Goal: Task Accomplishment & Management: Complete application form

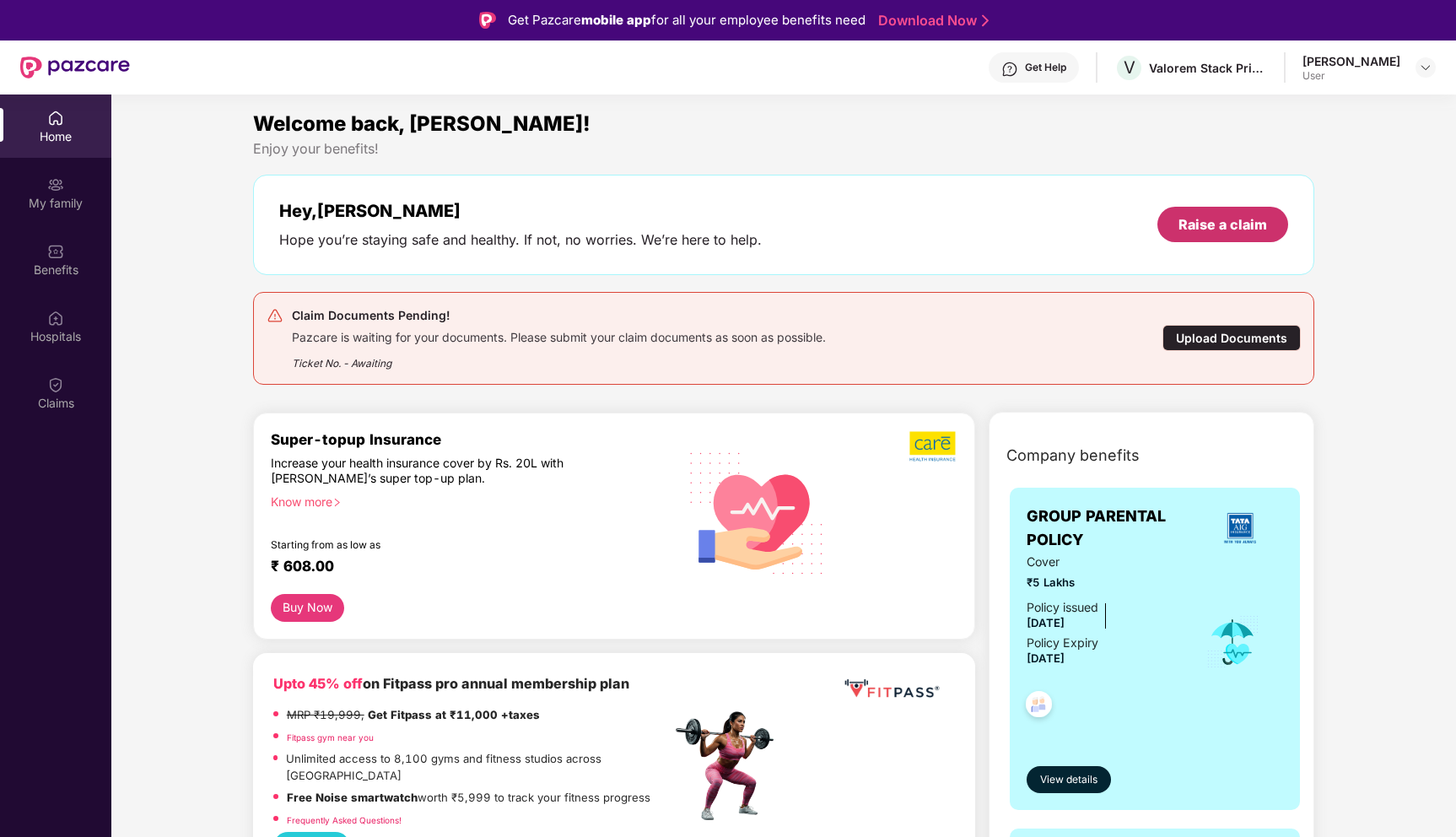
click at [1230, 215] on div "Raise a claim" at bounding box center [1222, 224] width 88 height 18
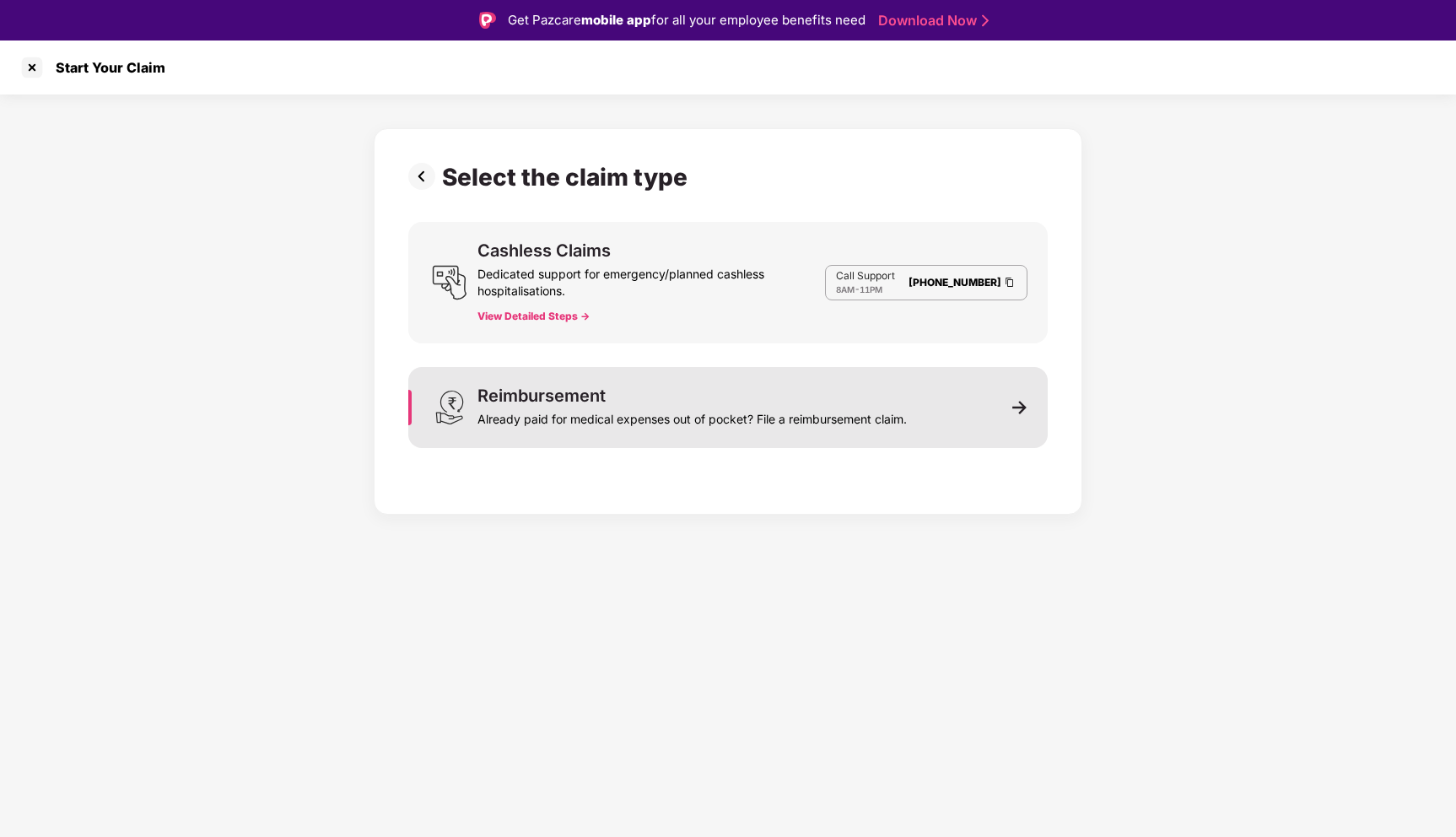
click at [1021, 409] on img at bounding box center [1019, 407] width 15 height 15
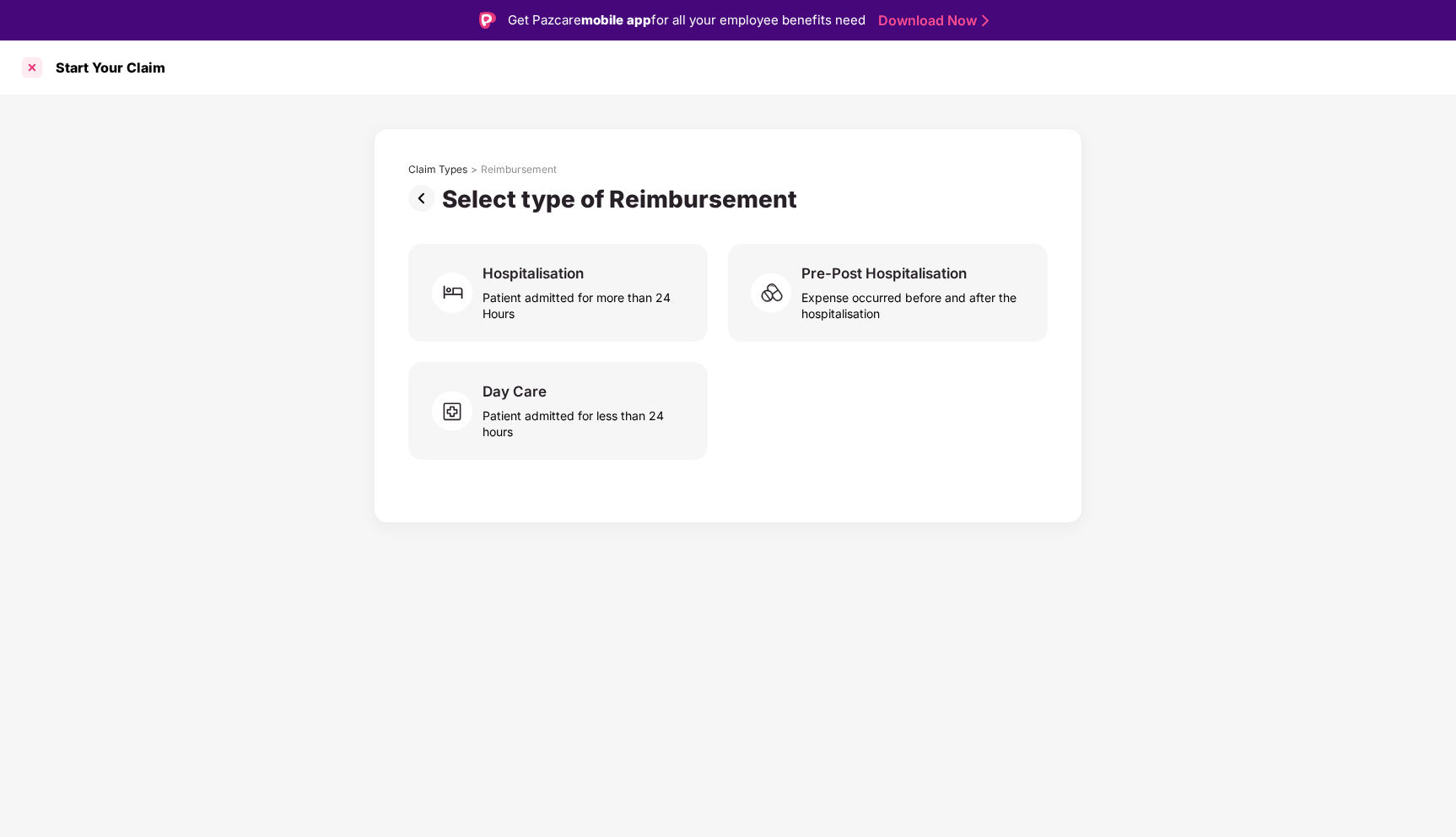
click at [35, 66] on div at bounding box center [32, 67] width 27 height 27
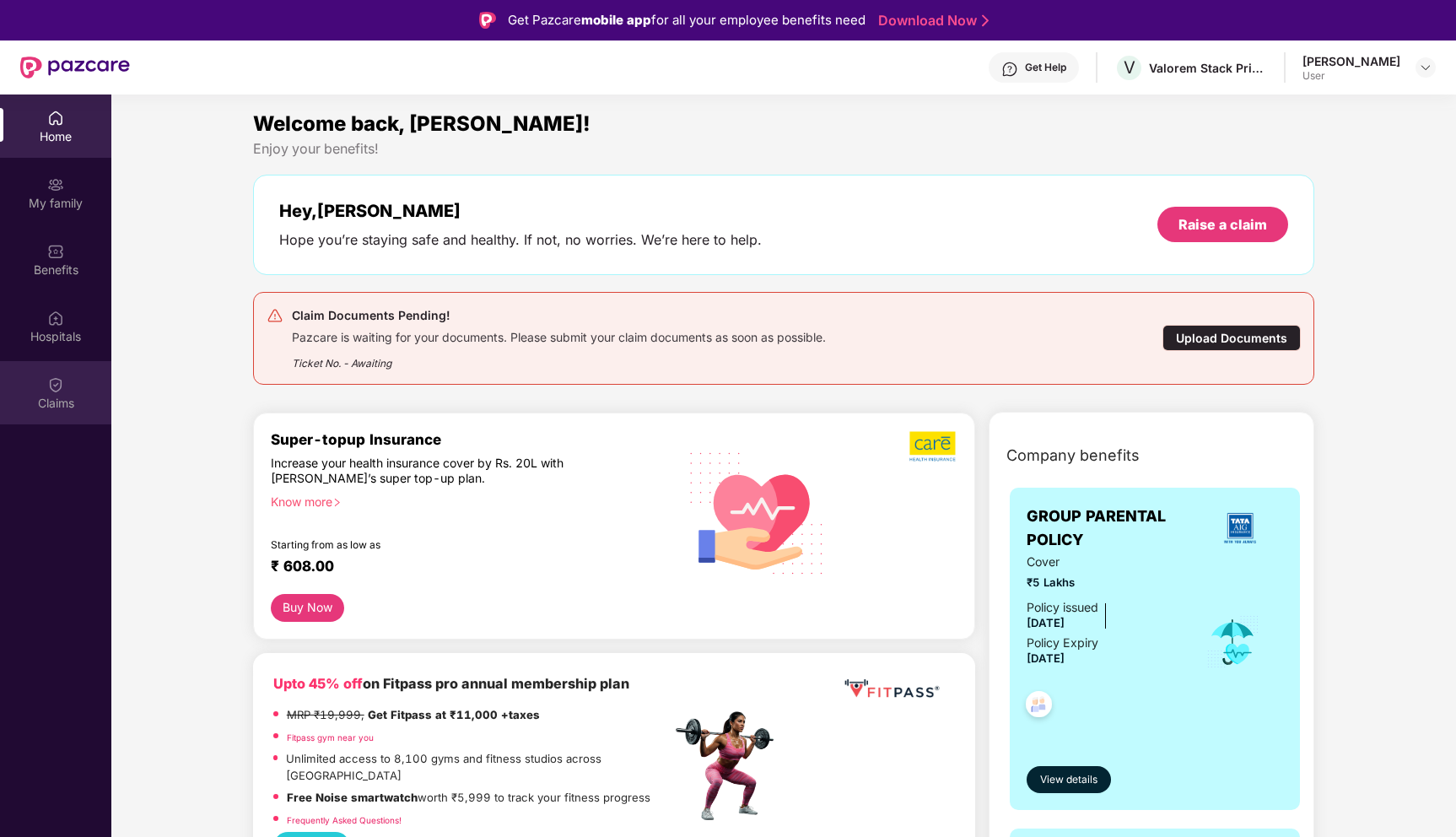
click at [68, 395] on div "Claims" at bounding box center [55, 404] width 112 height 17
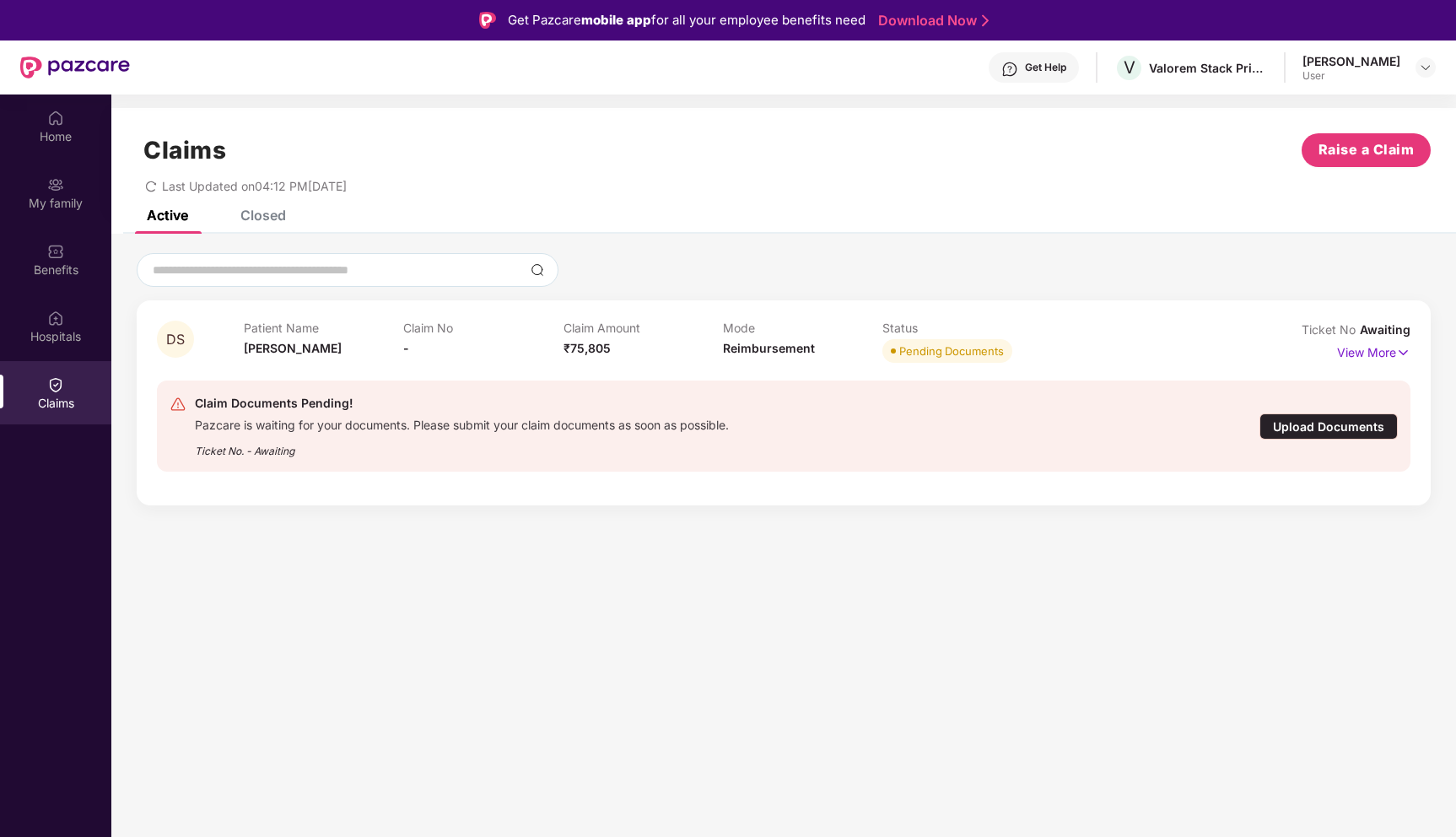
click at [1312, 432] on div "Upload Documents" at bounding box center [1328, 426] width 138 height 26
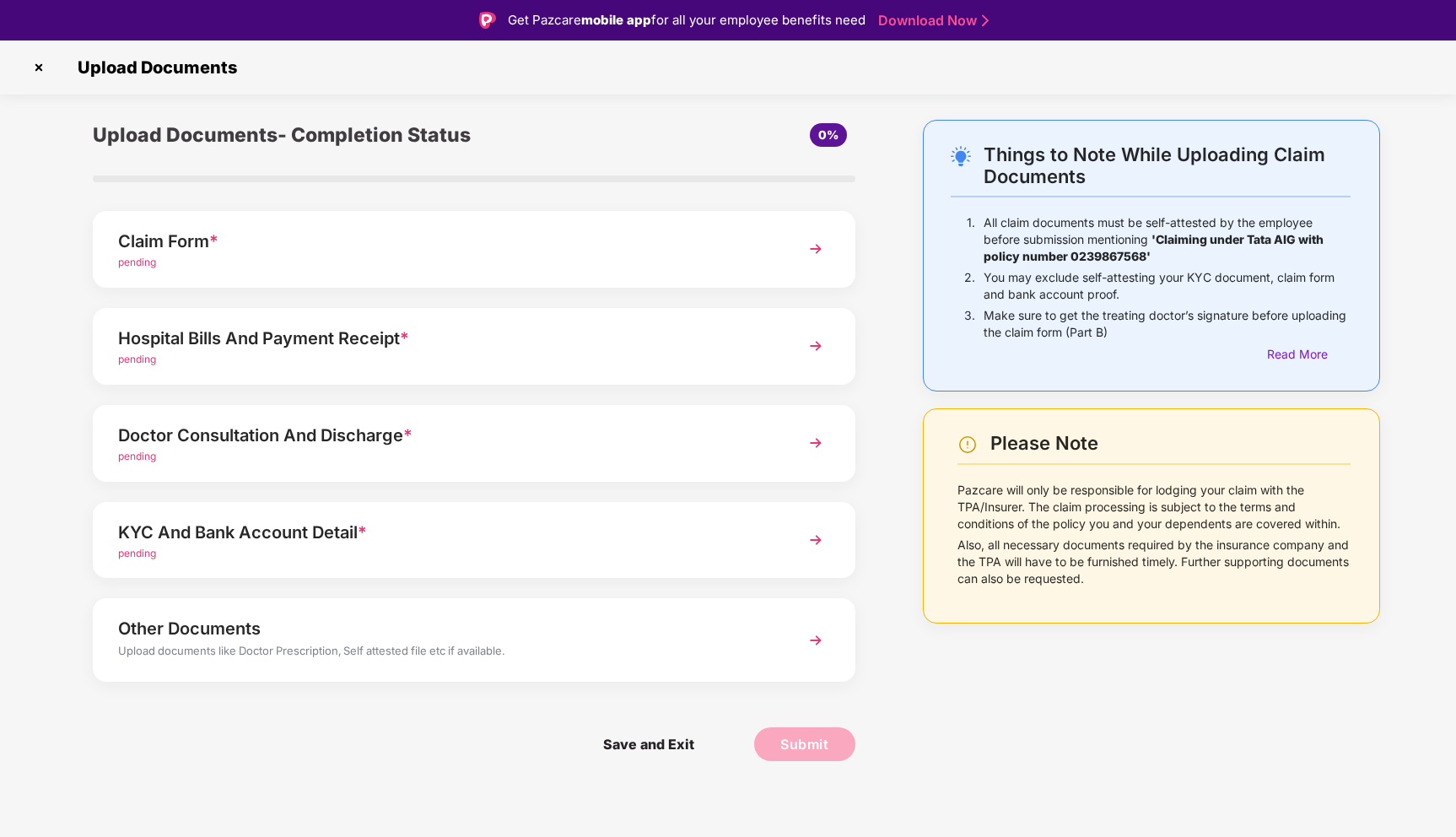
click at [819, 346] on img at bounding box center [815, 345] width 30 height 30
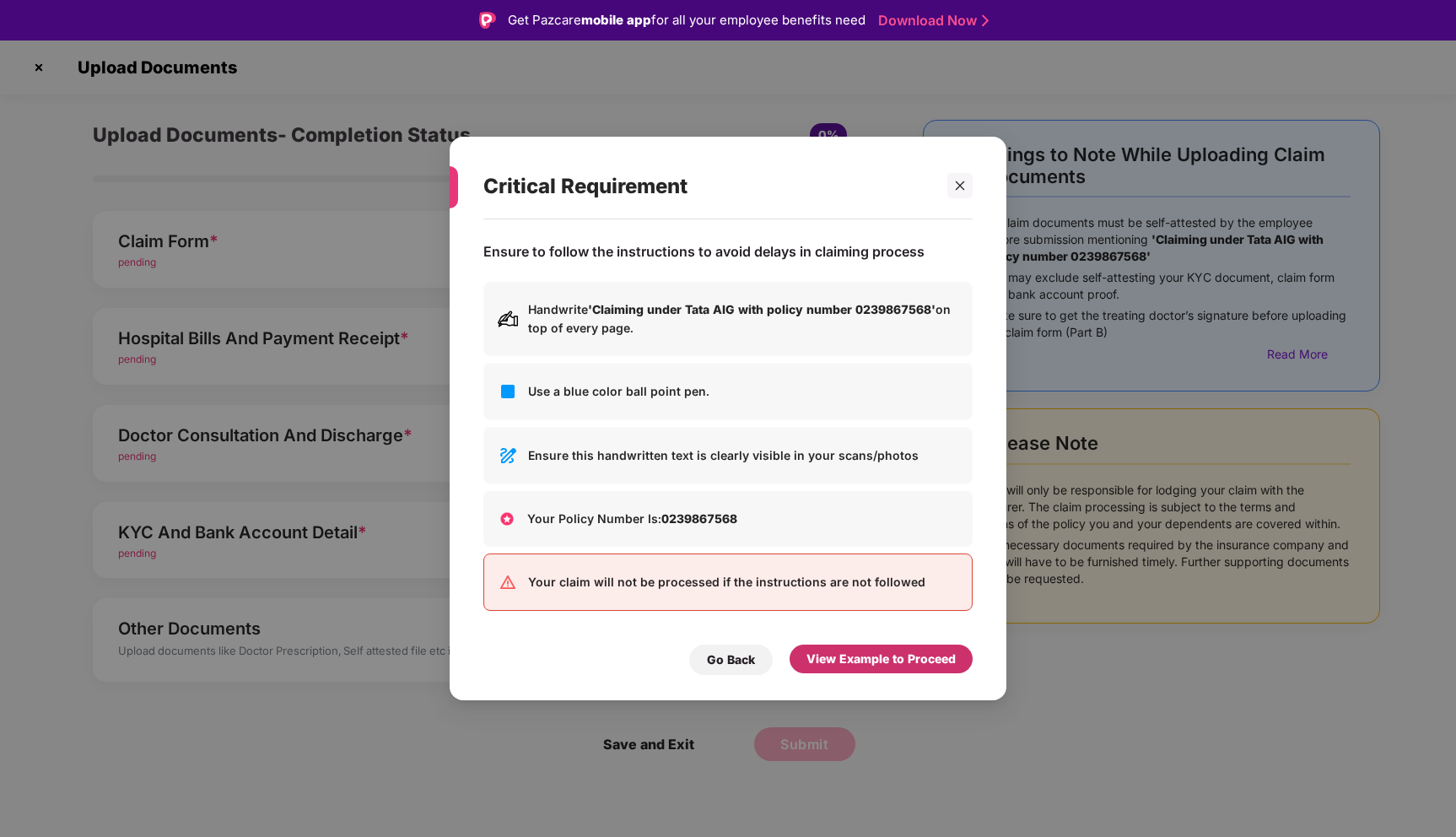
click at [879, 657] on div "View Example to Proceed" at bounding box center [881, 659] width 149 height 18
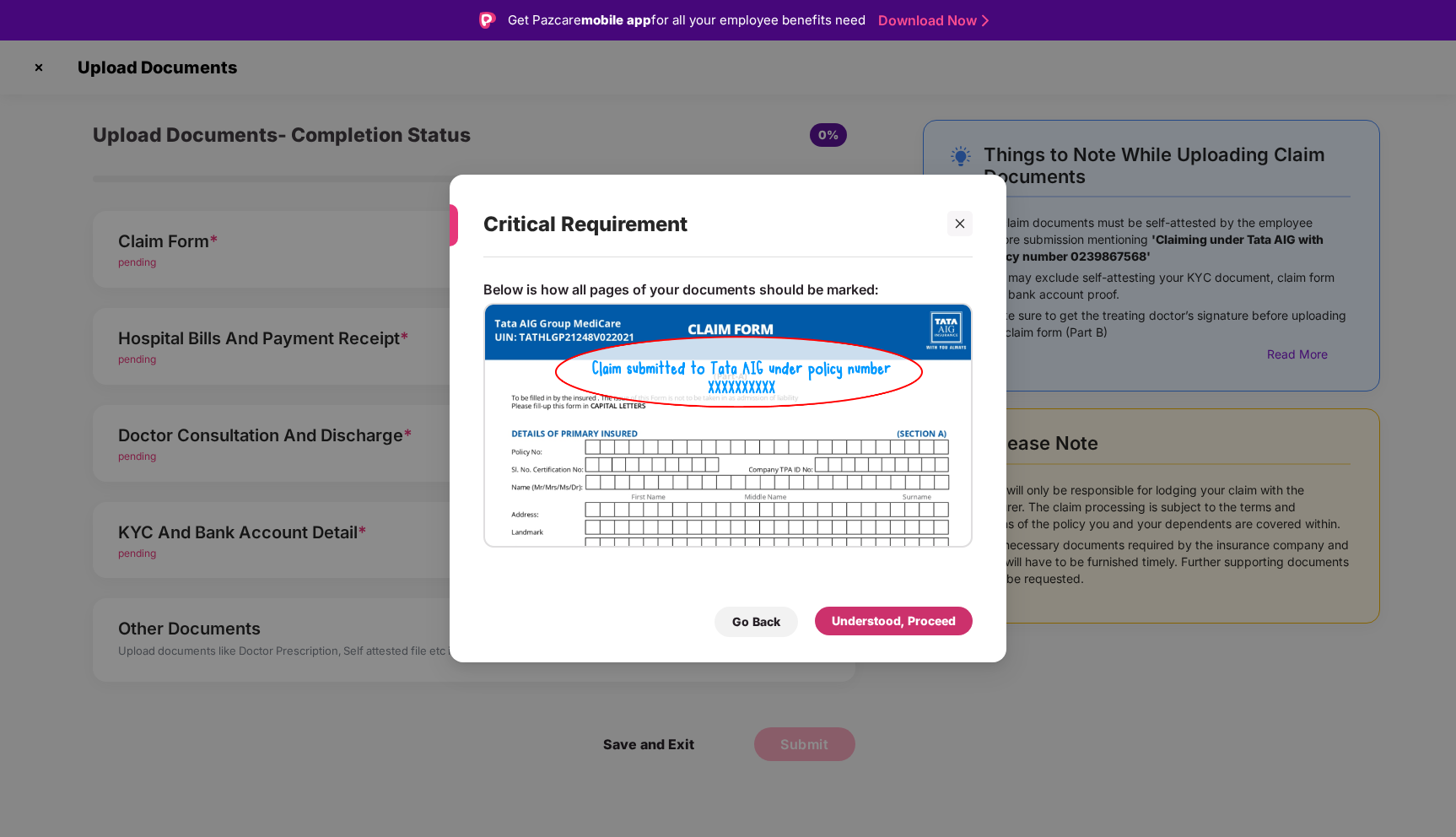
click at [882, 627] on div "Understood, Proceed" at bounding box center [894, 621] width 124 height 18
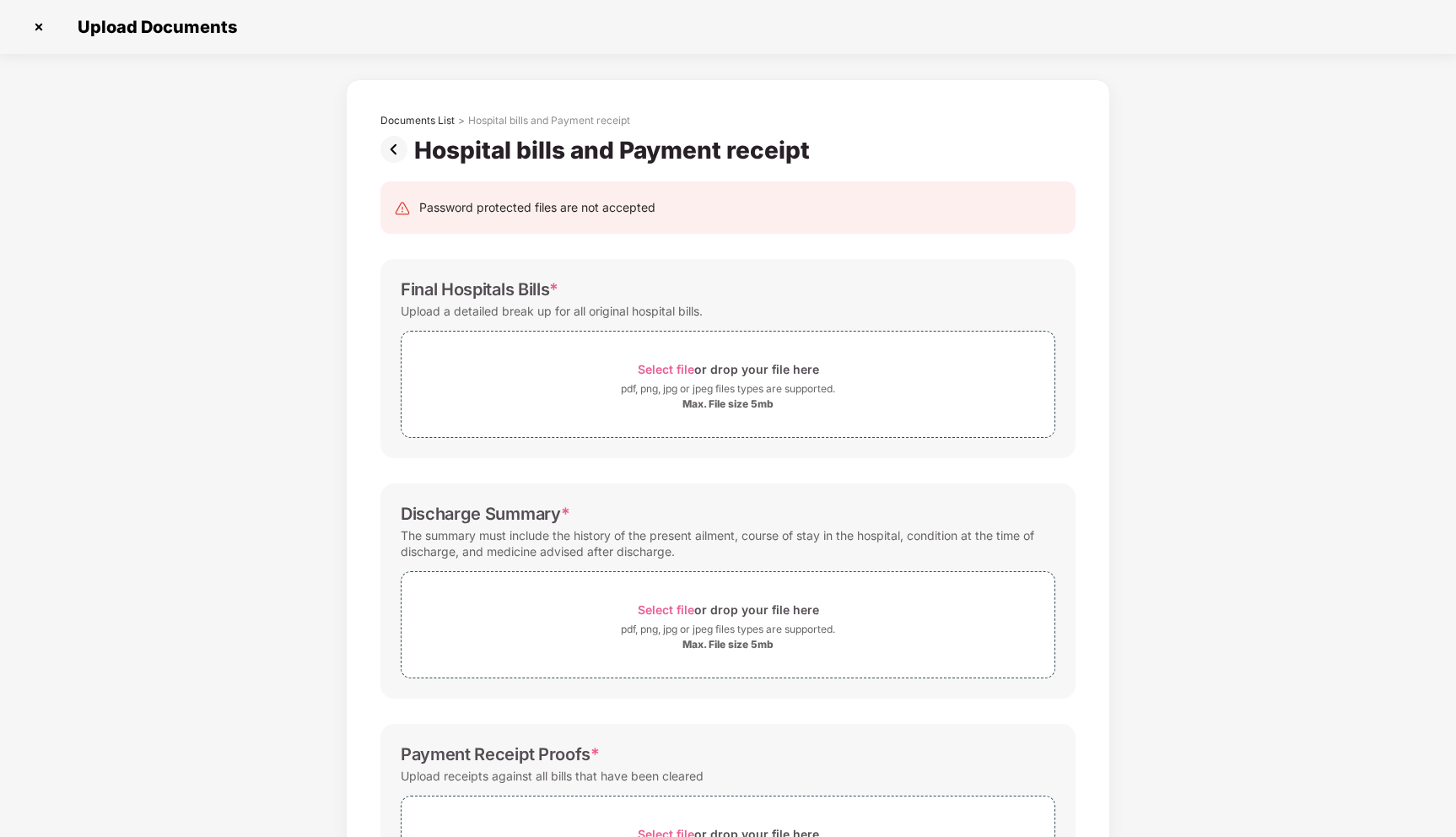
click at [37, 19] on img at bounding box center [39, 27] width 27 height 27
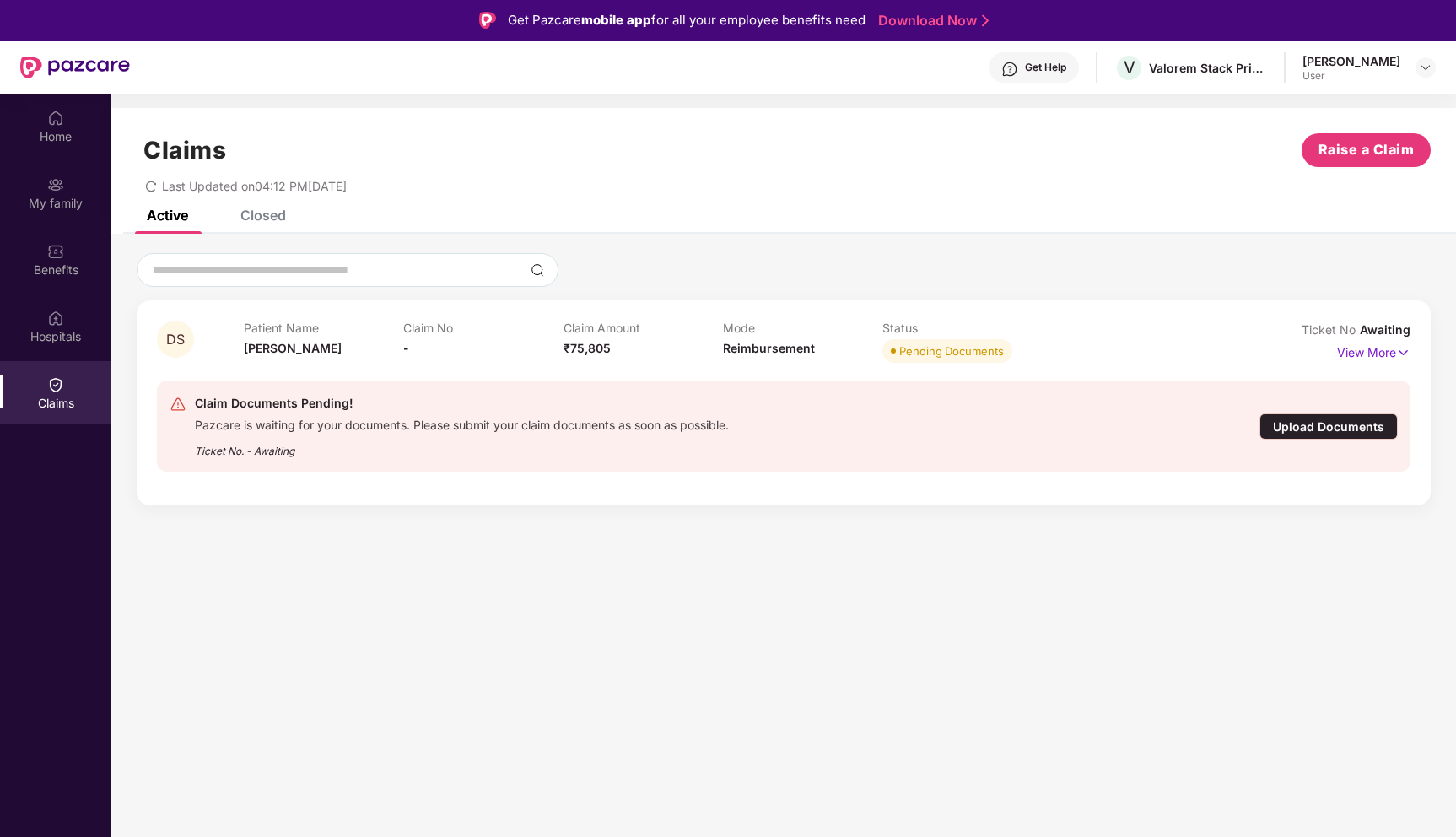
click at [1284, 421] on div "Upload Documents" at bounding box center [1328, 426] width 138 height 26
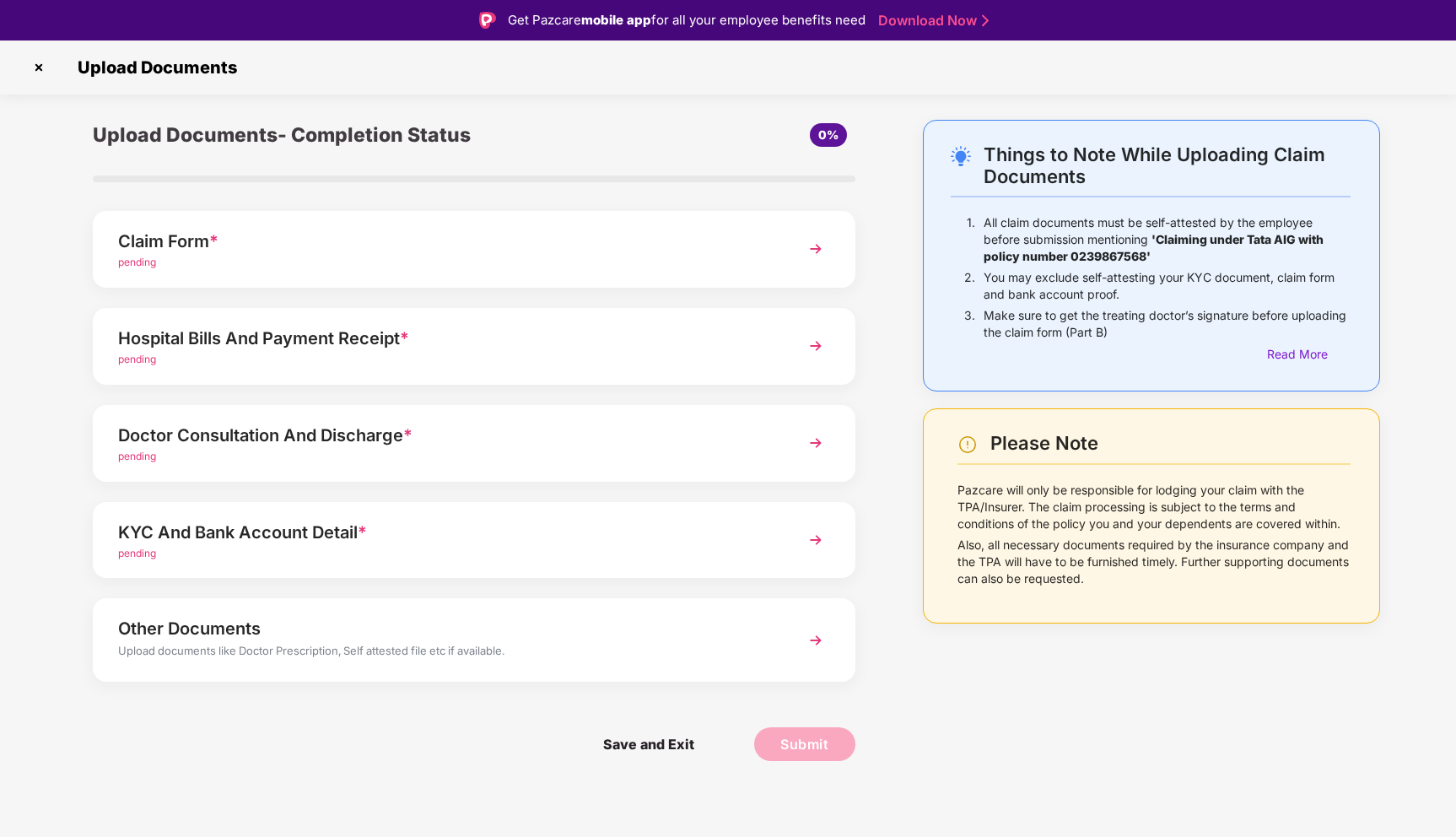
click at [817, 444] on img at bounding box center [815, 443] width 30 height 30
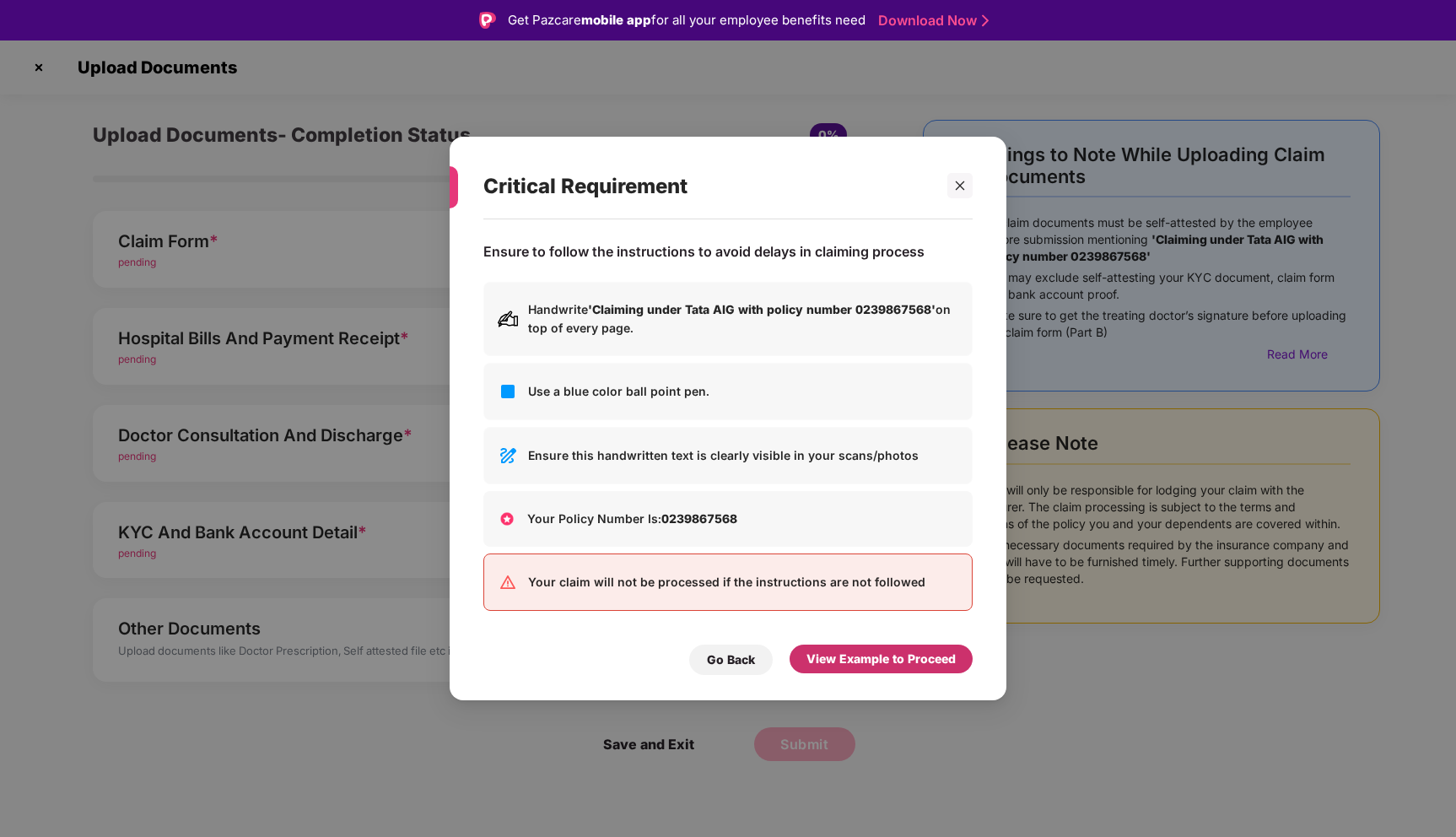
click at [892, 655] on div "View Example to Proceed" at bounding box center [881, 659] width 149 height 18
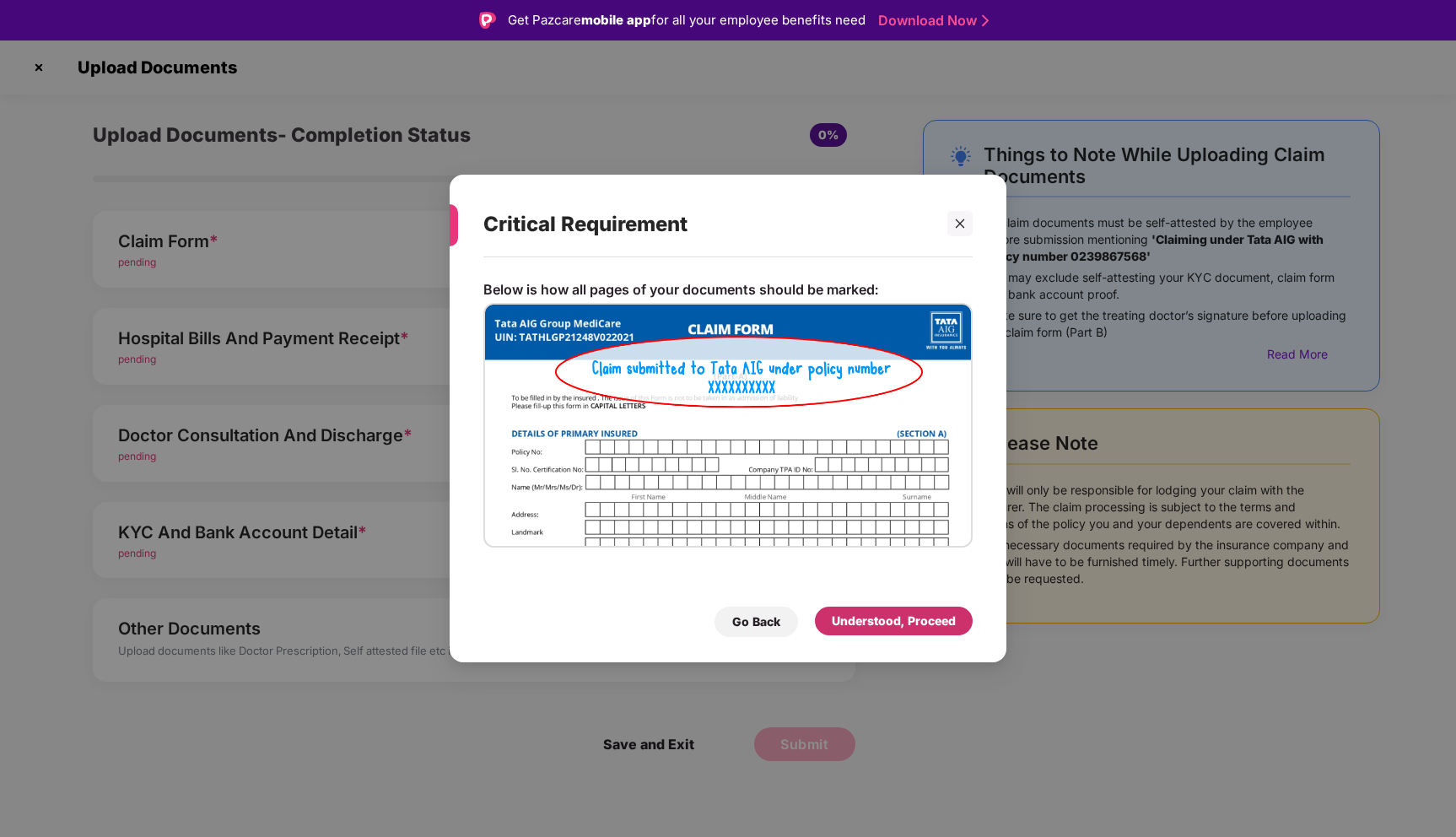
click at [896, 626] on div "Understood, Proceed" at bounding box center [894, 621] width 124 height 18
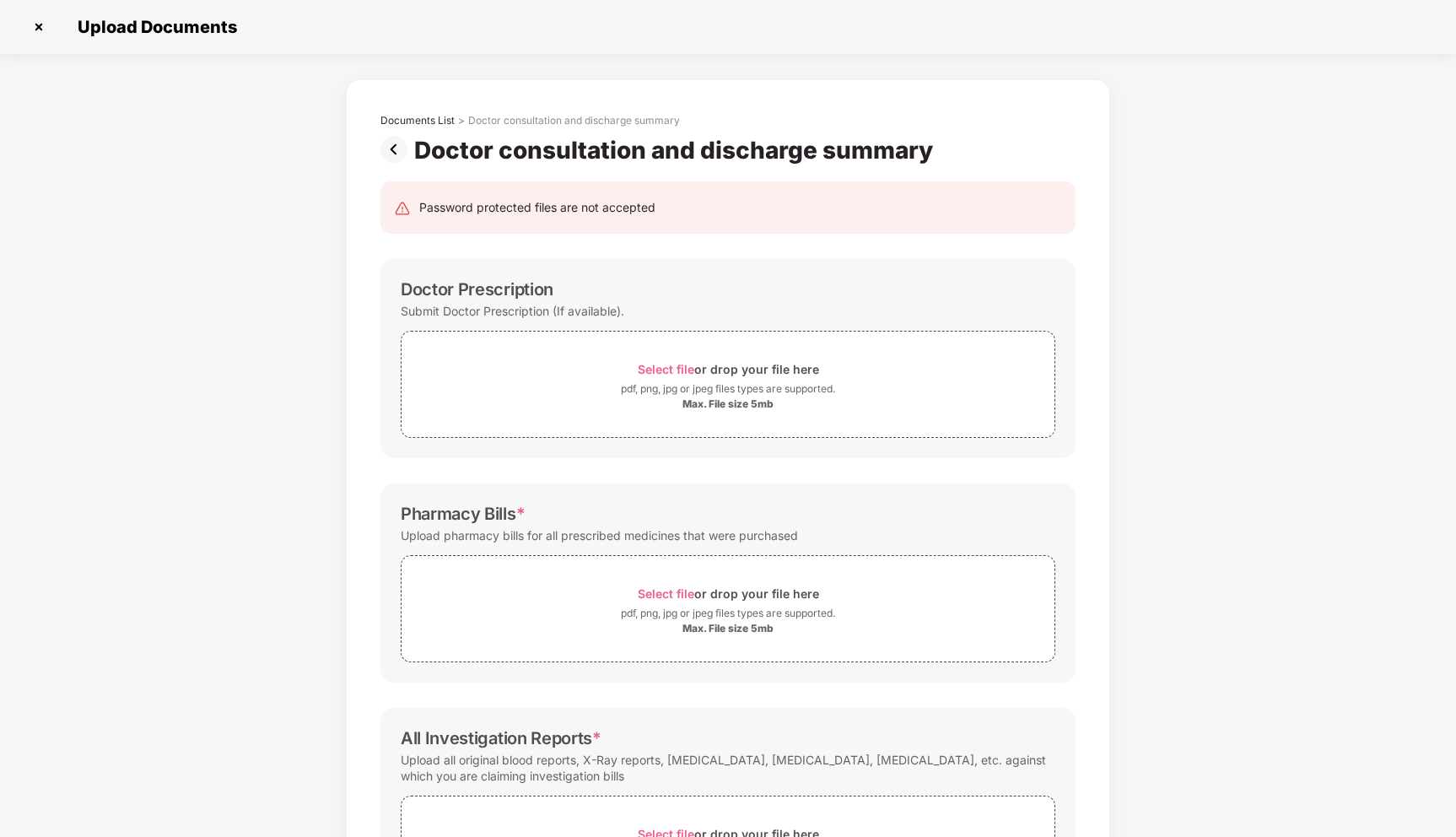
click at [387, 149] on img at bounding box center [397, 149] width 34 height 27
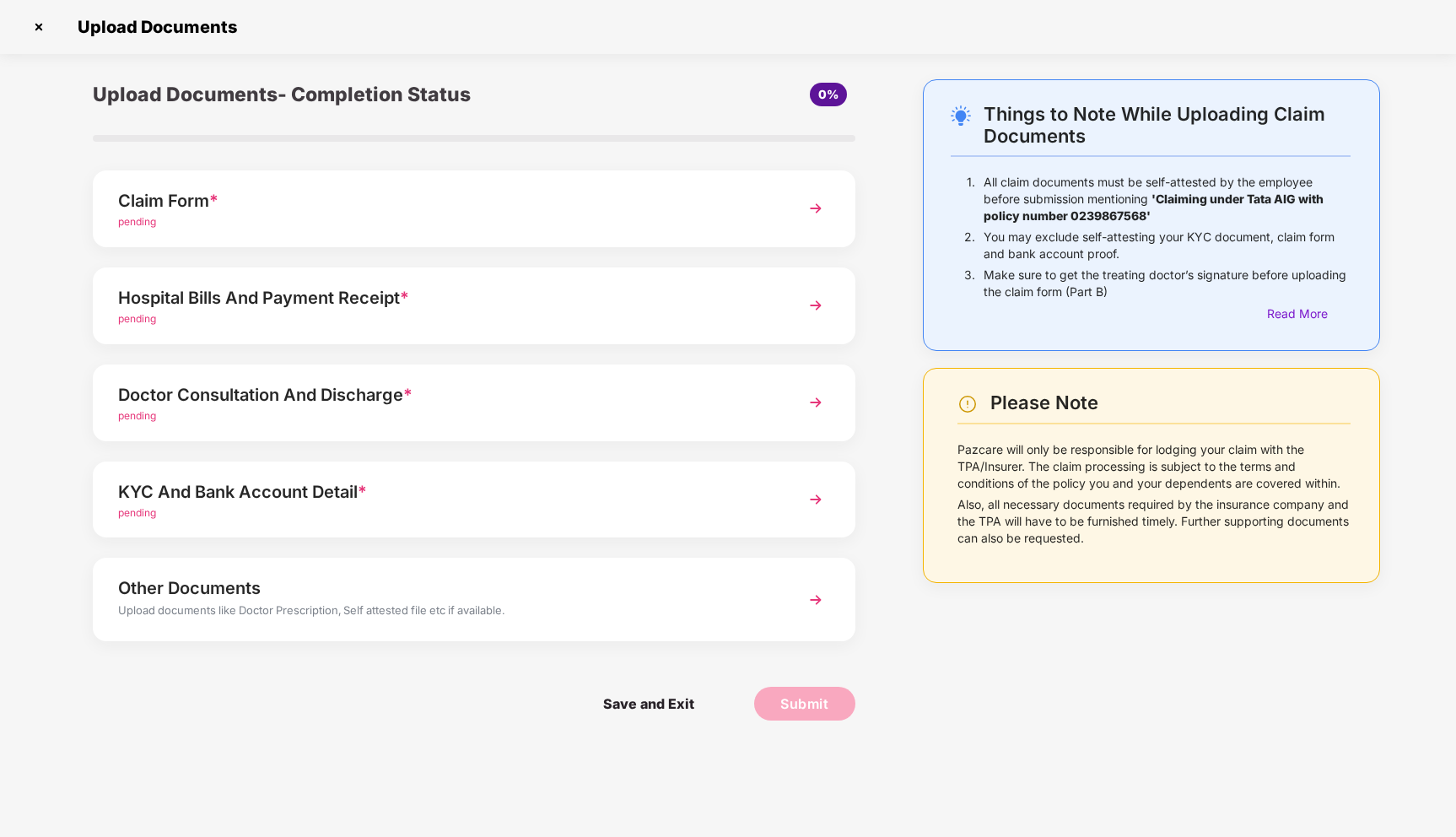
click at [818, 501] on img at bounding box center [815, 499] width 30 height 30
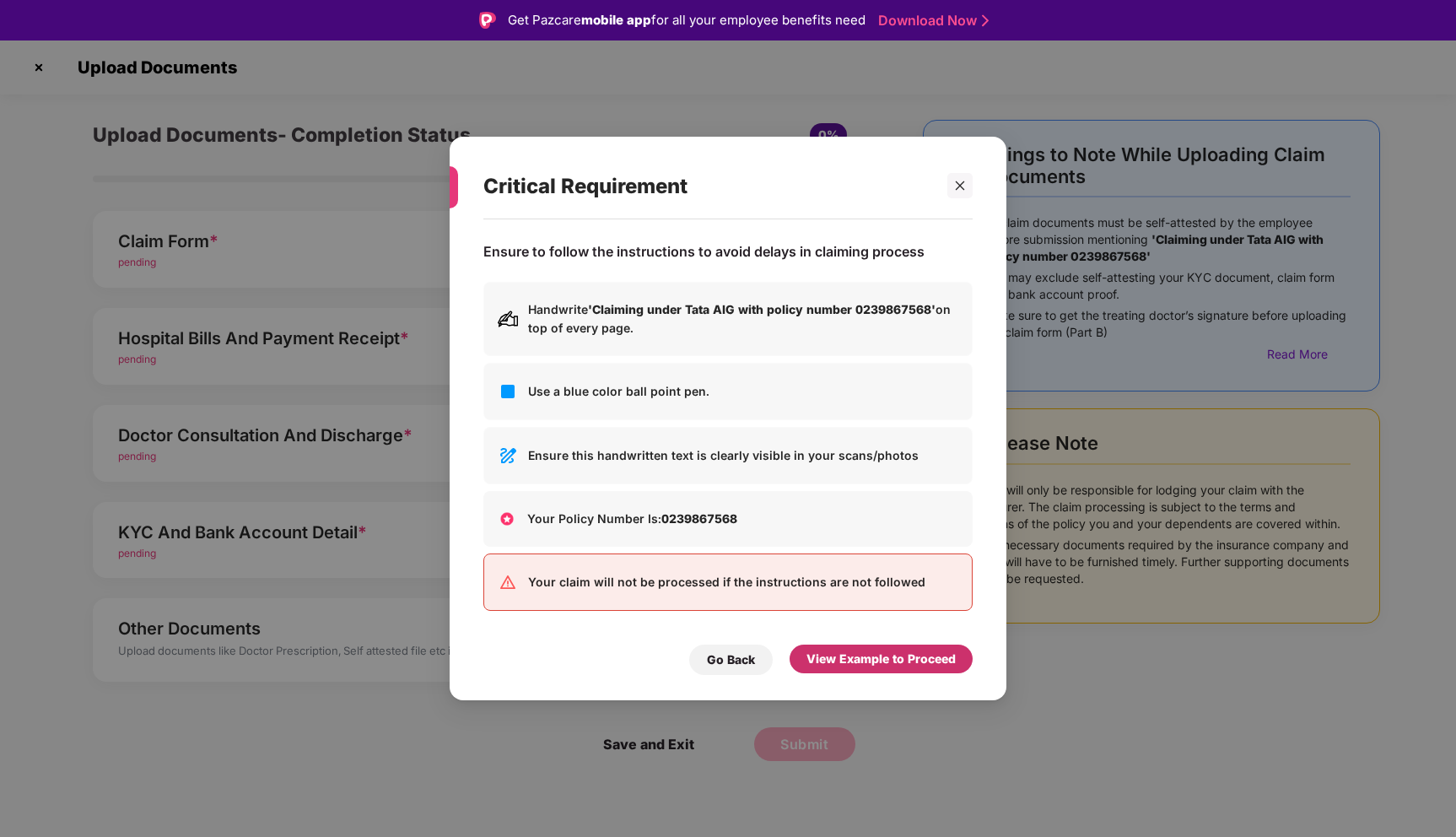
click at [886, 661] on div "View Example to Proceed" at bounding box center [881, 659] width 149 height 18
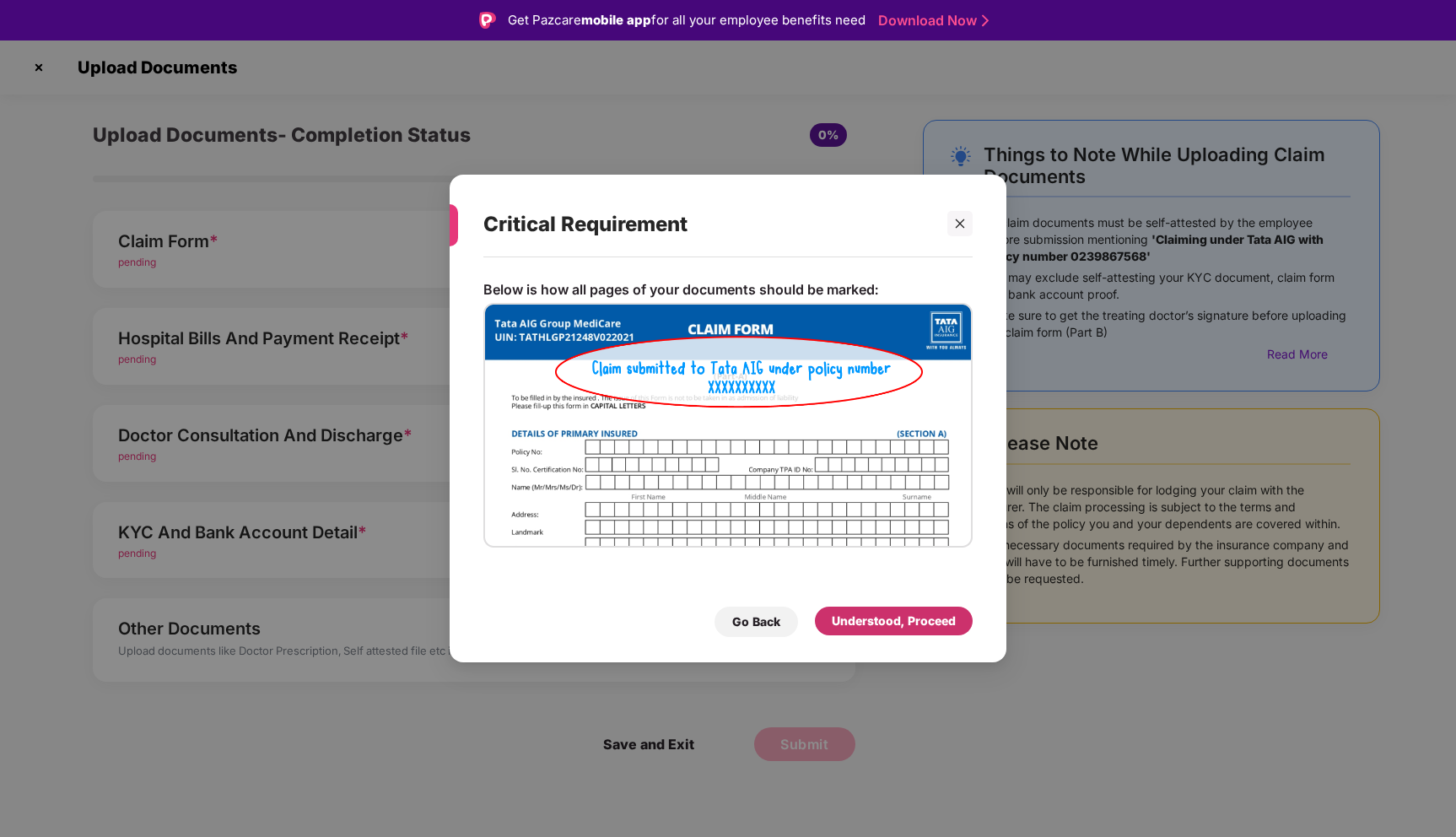
click at [884, 616] on div "Understood, Proceed" at bounding box center [894, 621] width 124 height 18
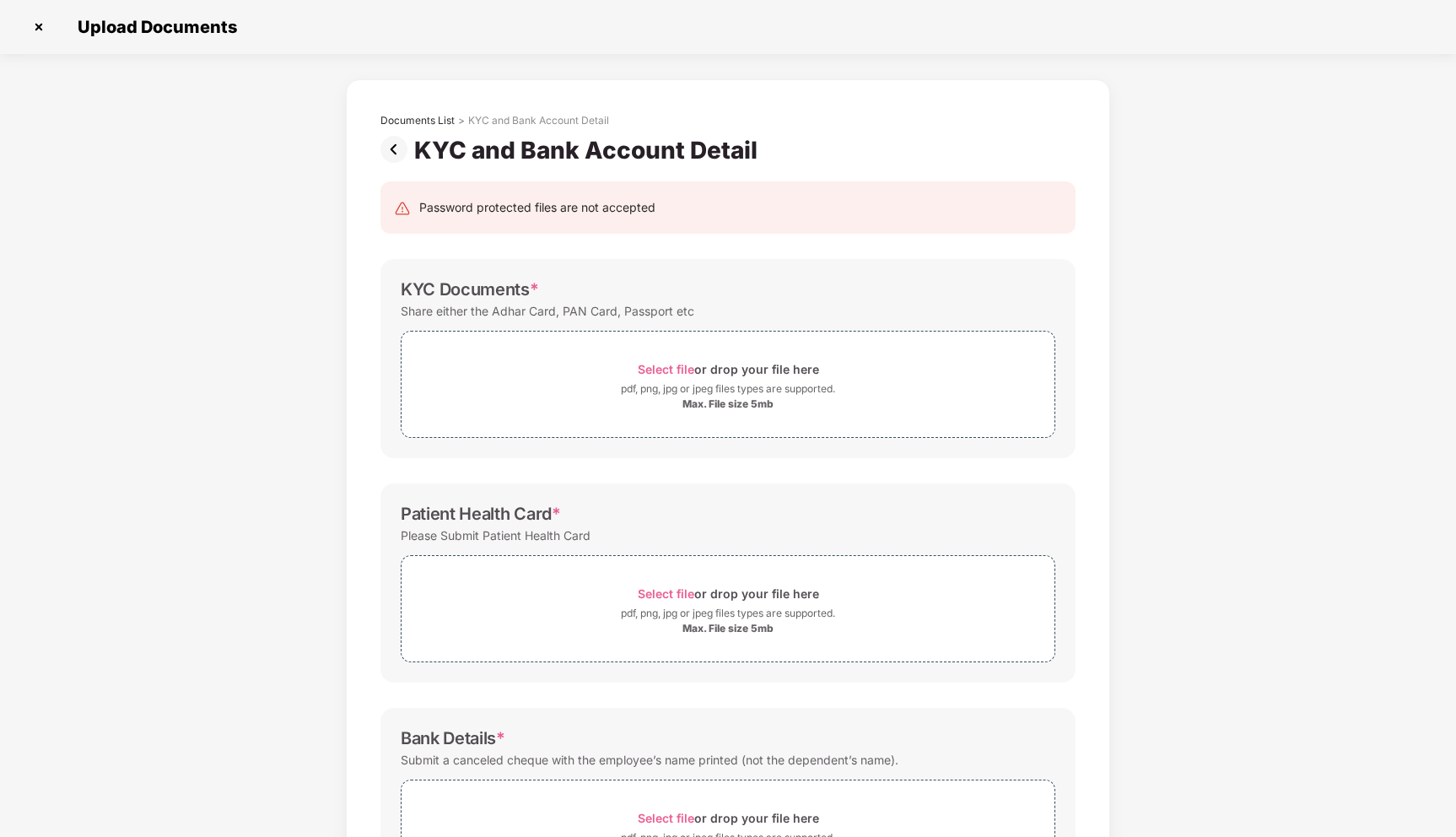
click at [37, 30] on img at bounding box center [39, 27] width 27 height 27
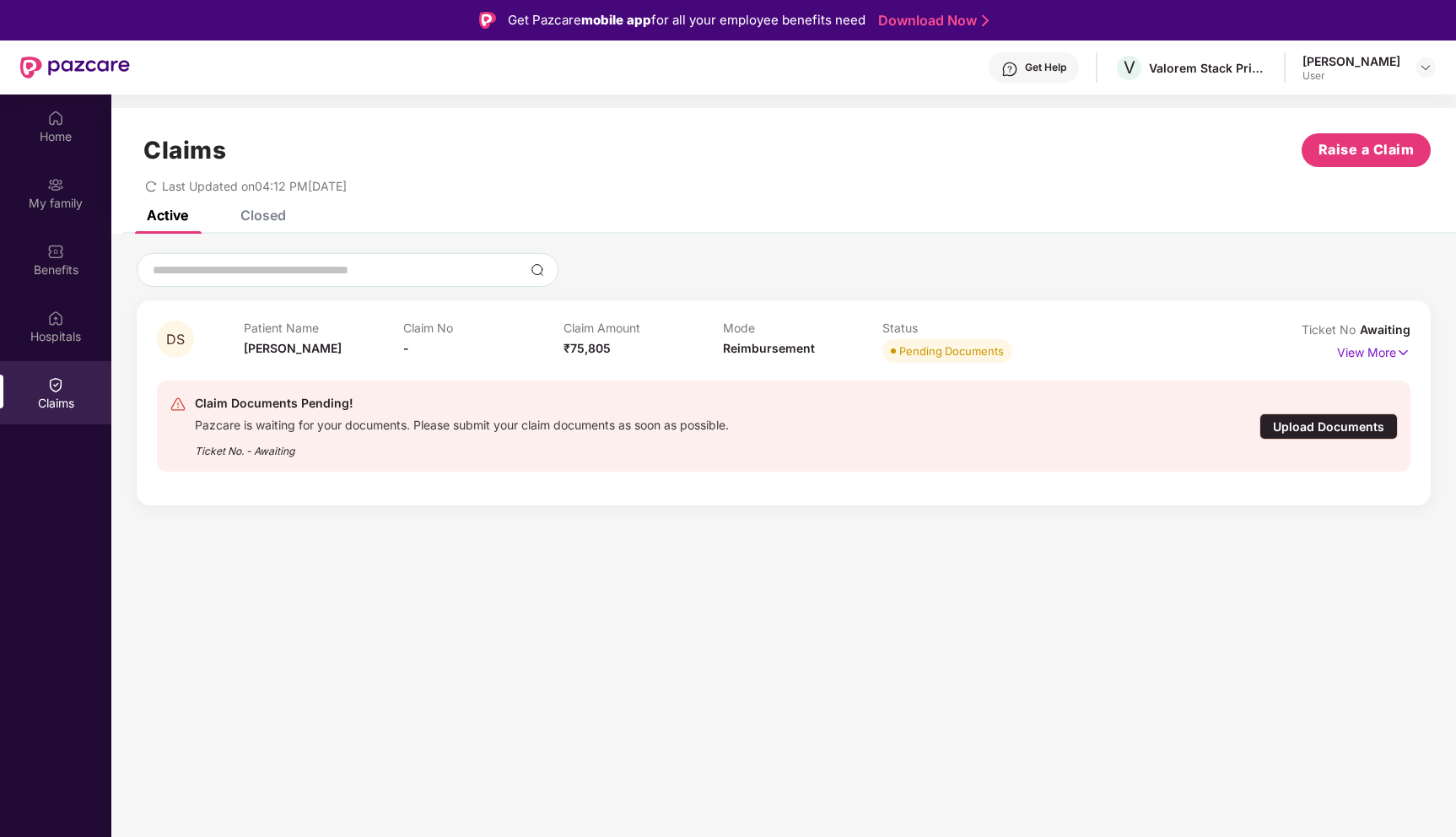
click at [1291, 417] on div "Upload Documents" at bounding box center [1328, 426] width 138 height 26
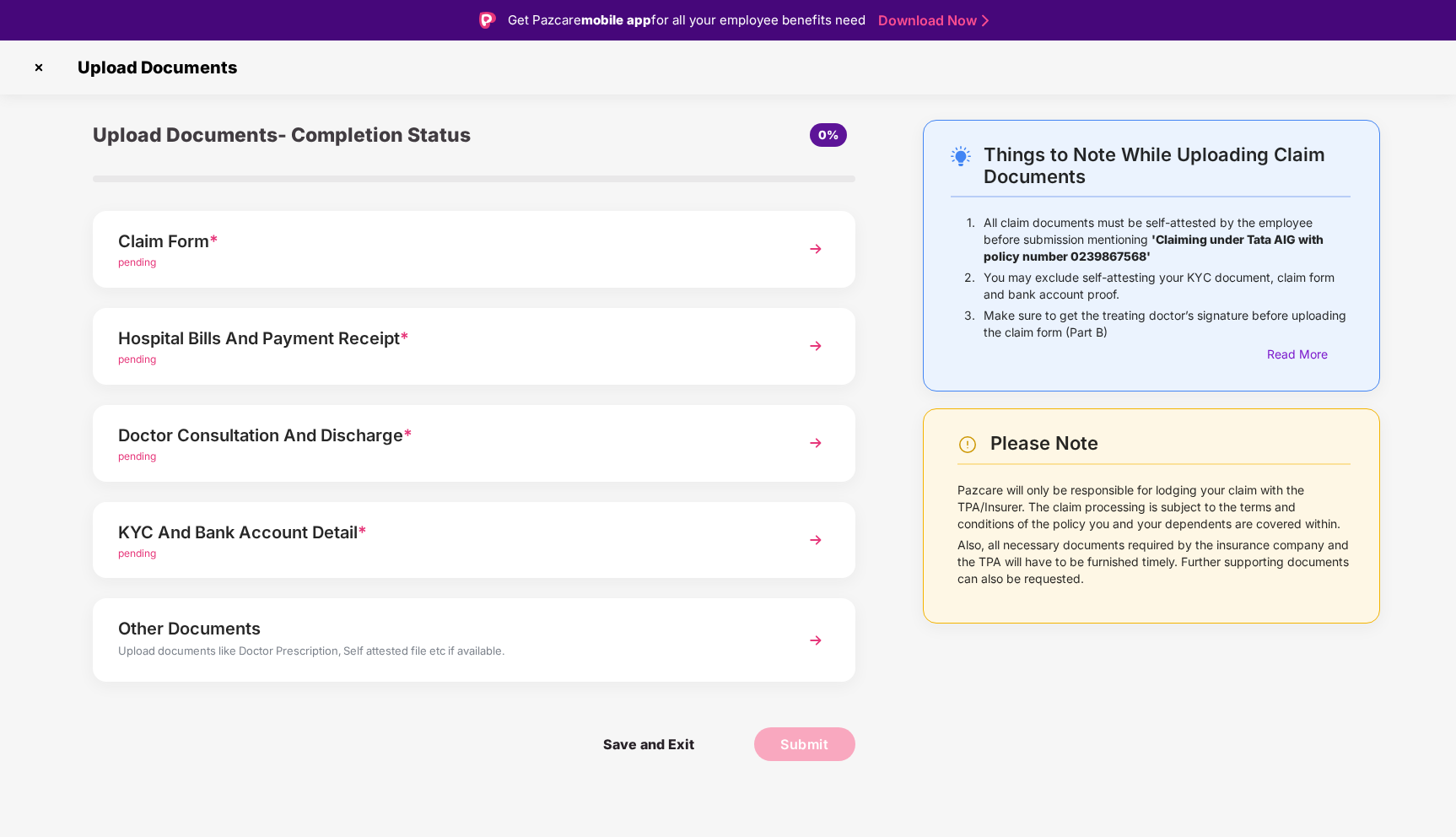
click at [815, 637] on img at bounding box center [815, 640] width 30 height 30
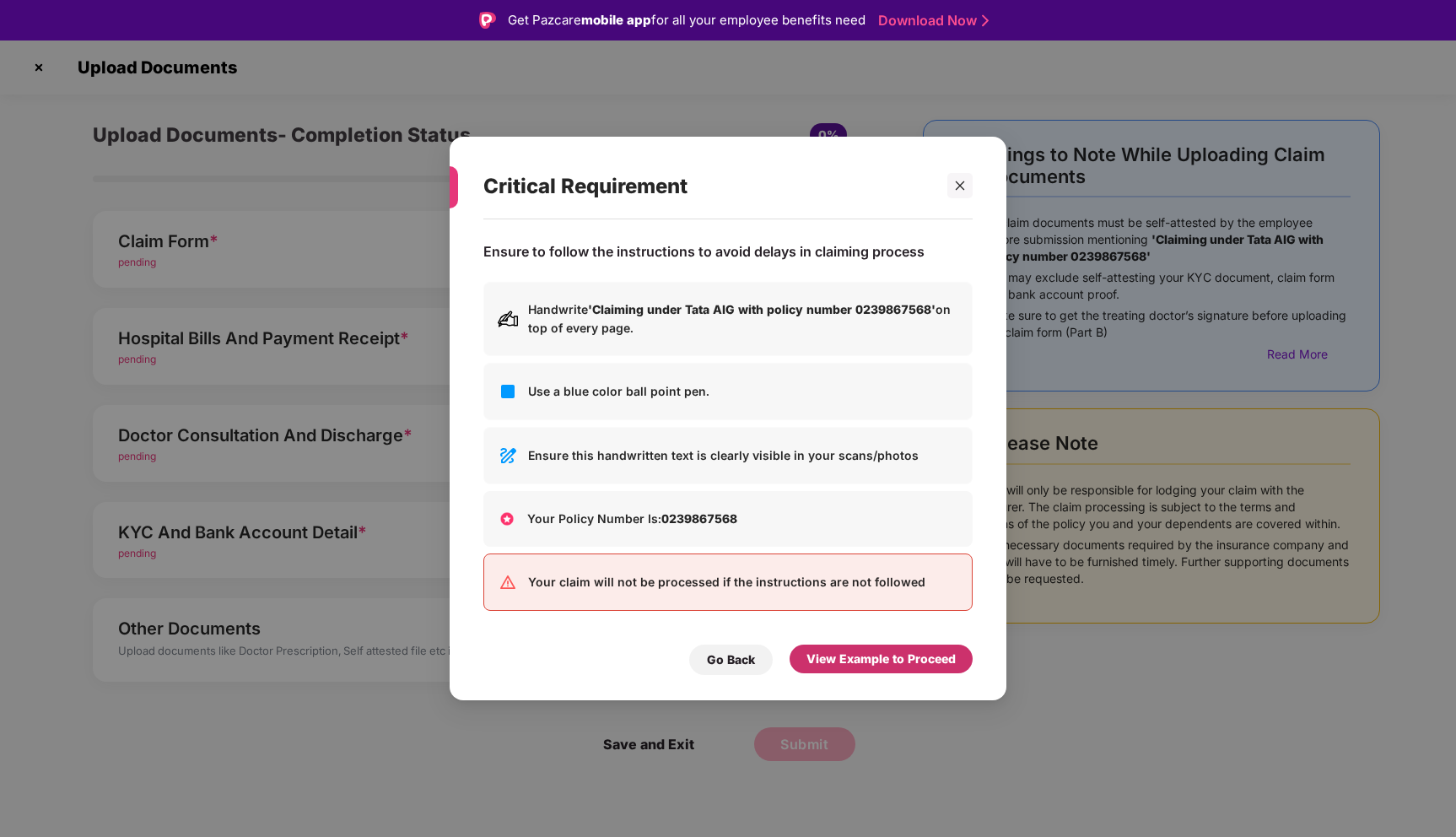
click at [856, 657] on div "View Example to Proceed" at bounding box center [881, 659] width 149 height 18
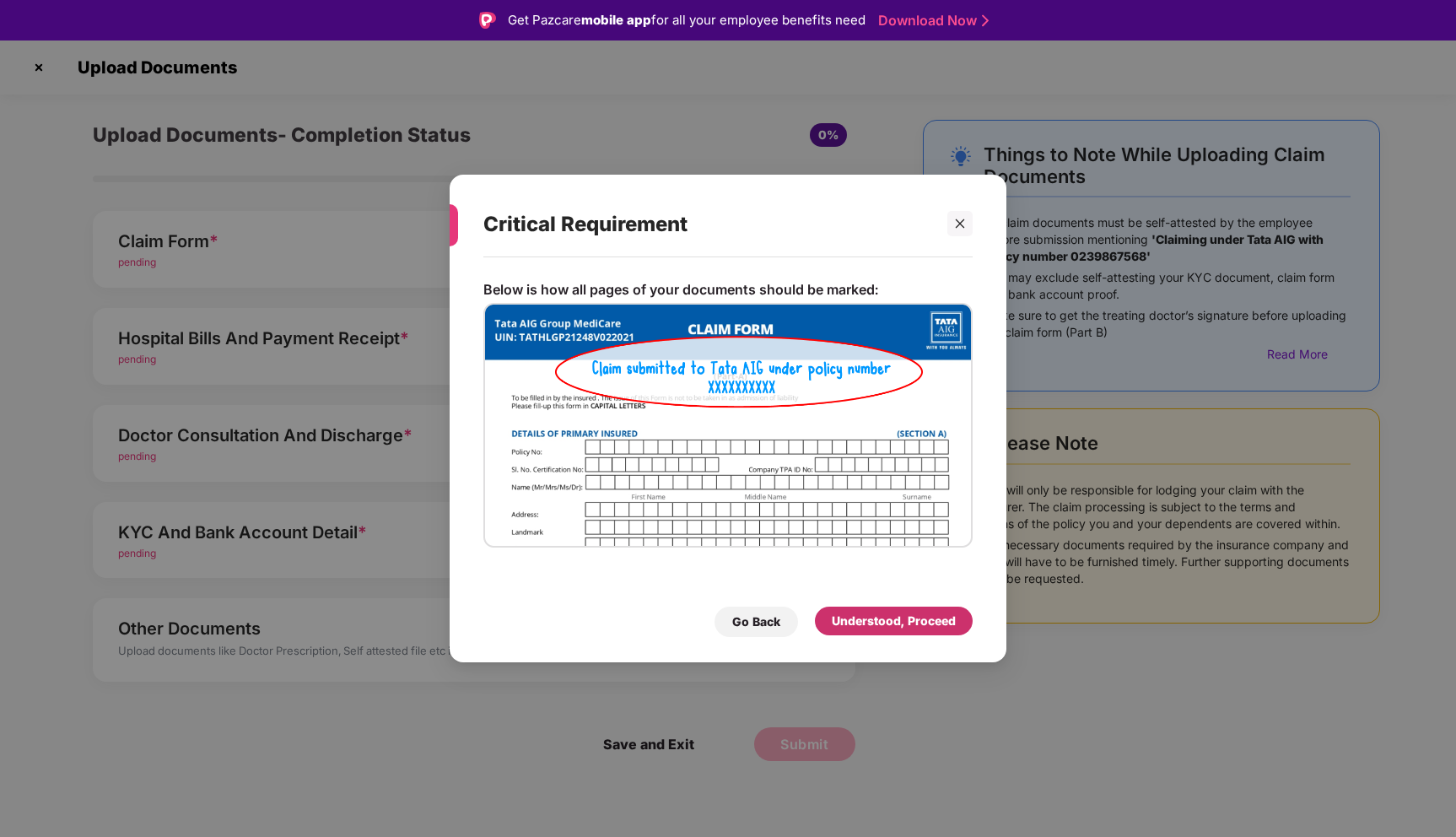
click at [925, 621] on div "Understood, Proceed" at bounding box center [894, 621] width 124 height 18
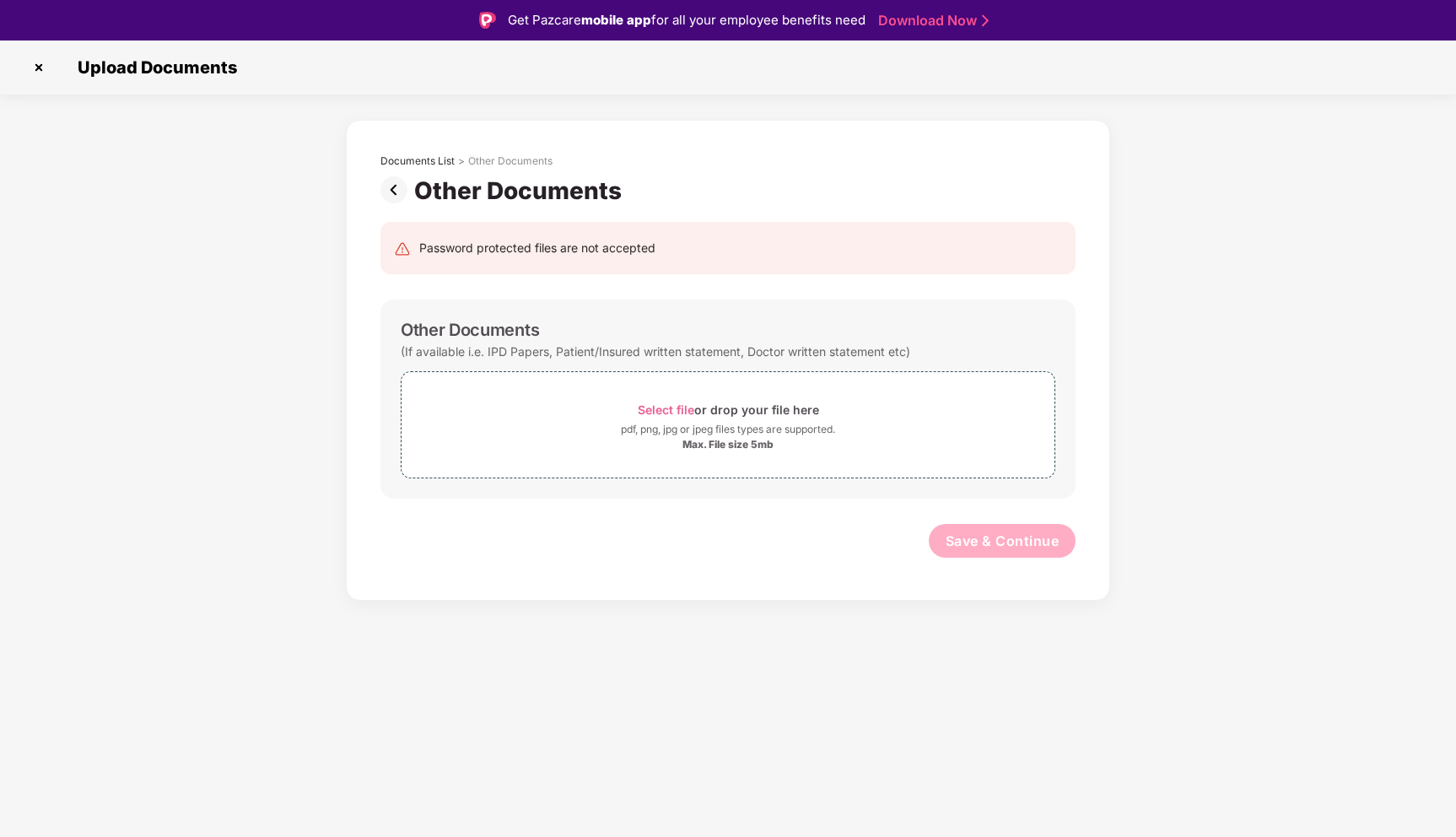
click at [395, 189] on img at bounding box center [397, 190] width 34 height 27
